Goal: Transaction & Acquisition: Purchase product/service

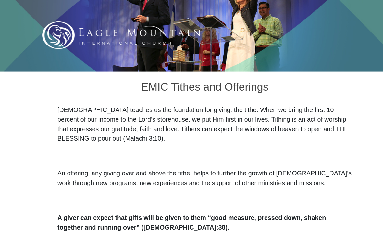
scroll to position [52, 0]
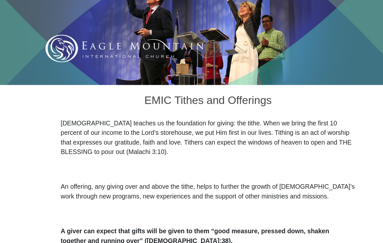
click at [249, 138] on p "[DEMOGRAPHIC_DATA] teaches us the foundation for giving: the tithe. When we bri…" at bounding box center [191, 151] width 211 height 27
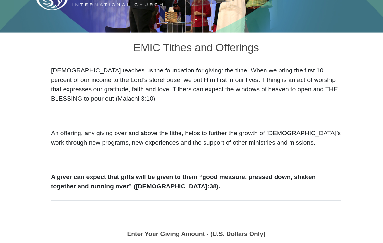
scroll to position [83, 0]
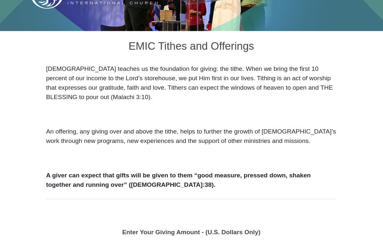
click at [147, 184] on p "A giver can expect that gifts will be given to them “good measure, pressed down…" at bounding box center [191, 191] width 211 height 14
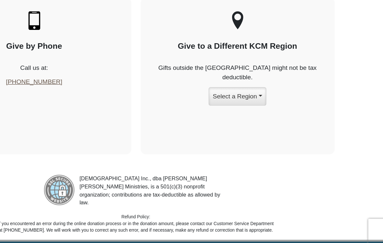
scroll to position [1038, 0]
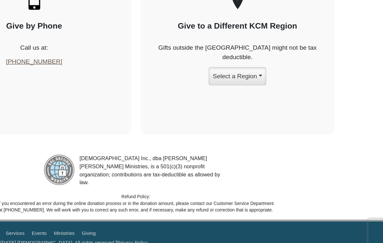
click at [125, 172] on img at bounding box center [136, 183] width 23 height 23
click at [116, 227] on link "Events" at bounding box center [121, 229] width 11 height 4
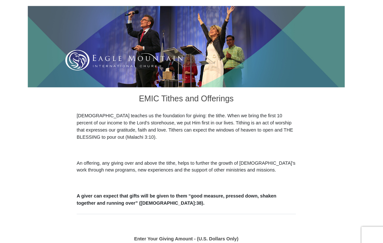
scroll to position [90, 0]
